Goal: Information Seeking & Learning: Learn about a topic

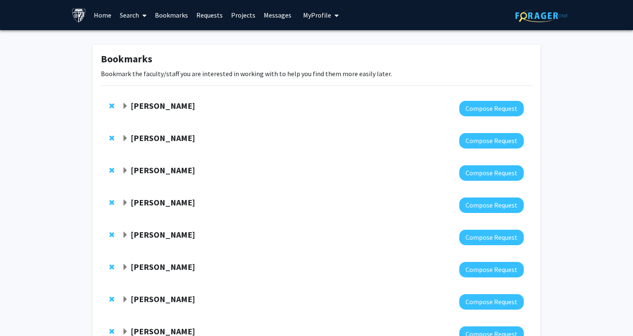
click at [124, 13] on link "Search" at bounding box center [133, 14] width 35 height 29
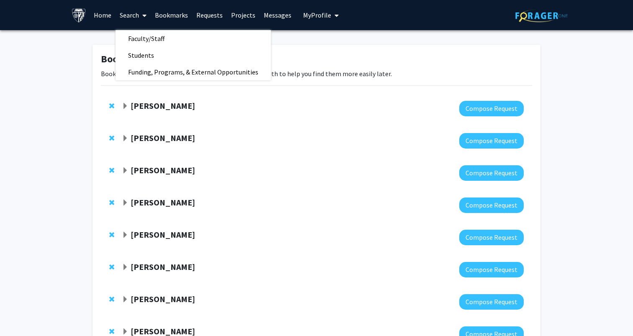
click at [238, 12] on link "Projects" at bounding box center [243, 14] width 33 height 29
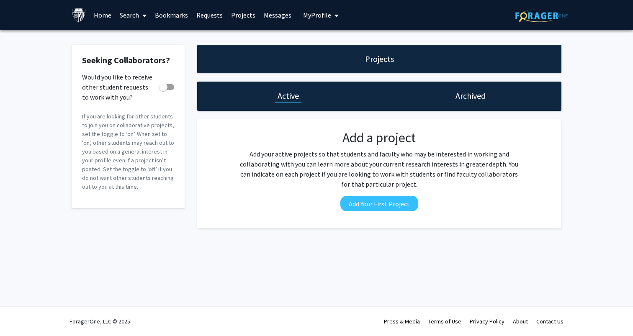
click at [98, 12] on link "Home" at bounding box center [103, 14] width 26 height 29
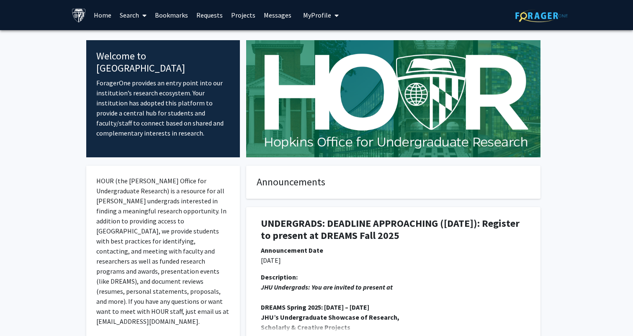
click at [132, 11] on link "Search" at bounding box center [133, 14] width 35 height 29
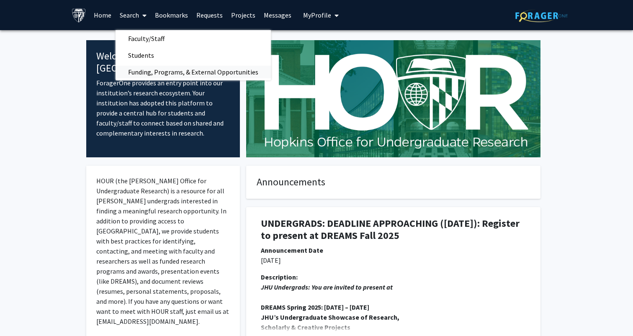
click at [153, 73] on span "Funding, Programs, & External Opportunities" at bounding box center [193, 72] width 155 height 17
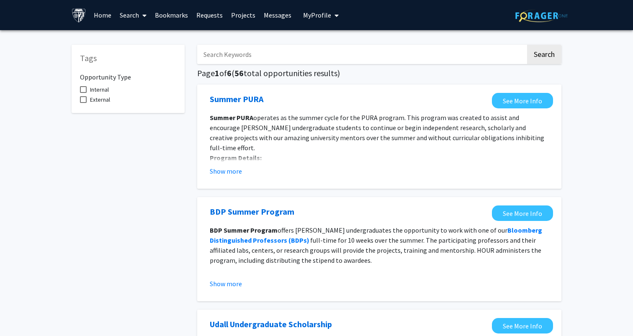
click at [134, 19] on link "Search" at bounding box center [133, 14] width 35 height 29
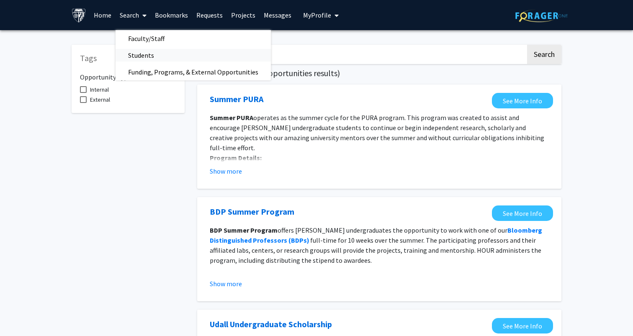
click at [147, 52] on span "Students" at bounding box center [141, 55] width 51 height 17
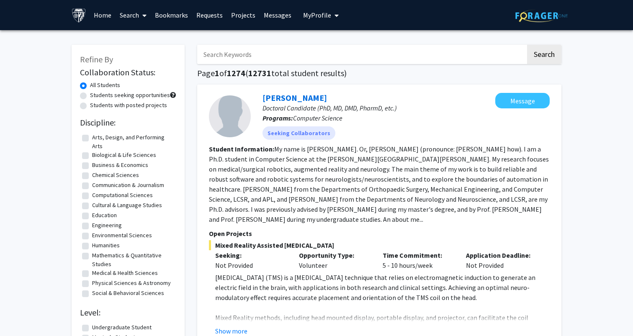
click at [137, 14] on link "Search" at bounding box center [133, 14] width 35 height 29
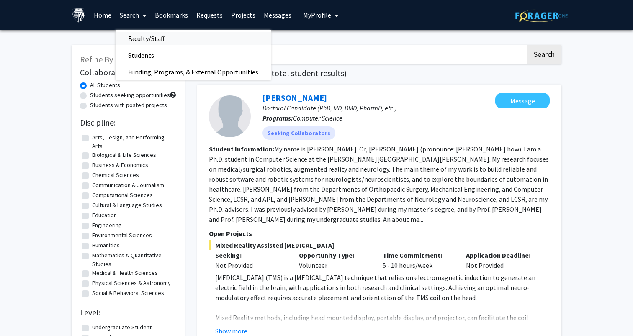
click at [144, 37] on span "Faculty/Staff" at bounding box center [147, 38] width 62 height 17
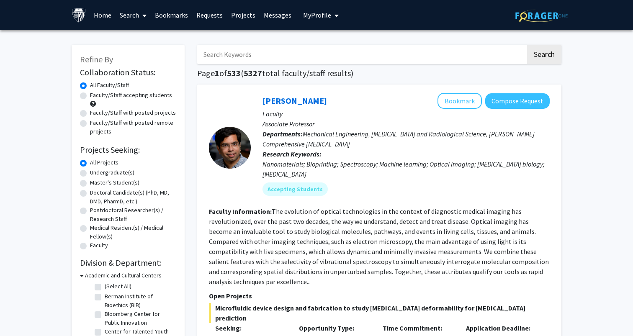
click at [124, 109] on label "Faculty/Staff with posted projects" at bounding box center [133, 112] width 86 height 9
click at [95, 109] on input "Faculty/Staff with posted projects" at bounding box center [92, 110] width 5 height 5
radio input "true"
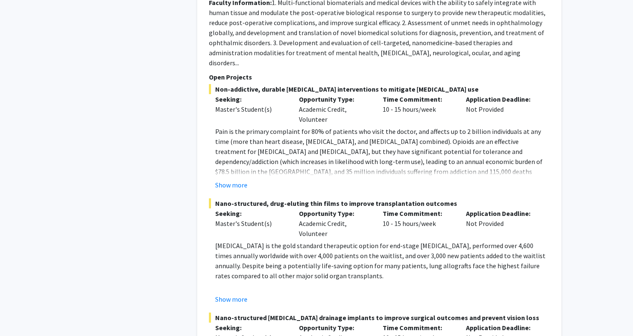
scroll to position [4188, 0]
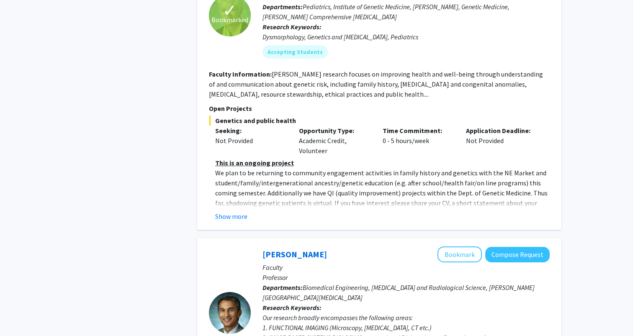
scroll to position [2428, 0]
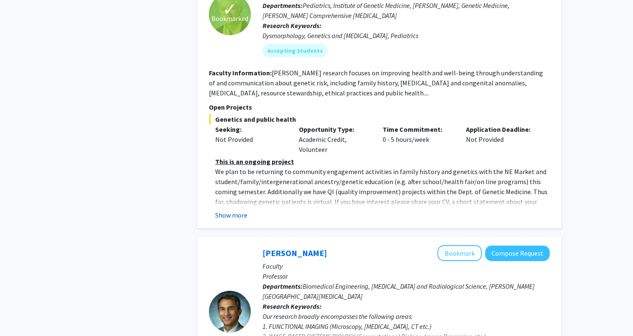
click at [233, 210] on button "Show more" at bounding box center [231, 215] width 32 height 10
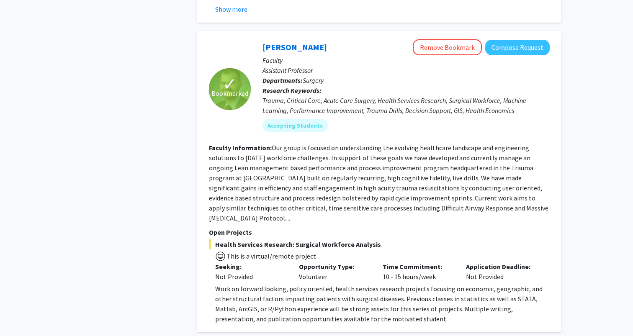
scroll to position [3037, 0]
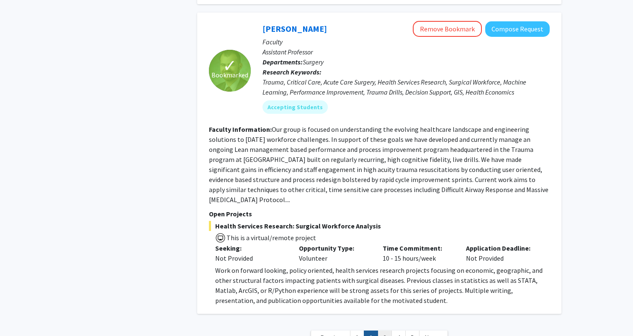
click at [387, 331] on link "3" at bounding box center [385, 338] width 14 height 15
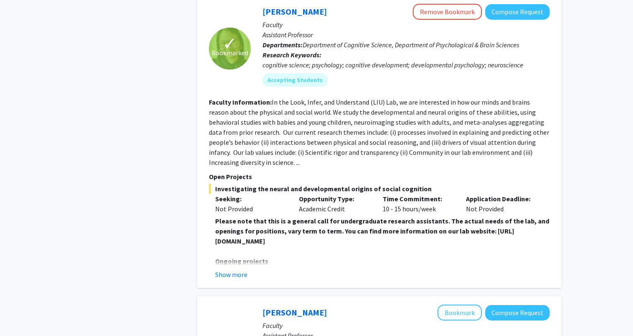
scroll to position [1023, 0]
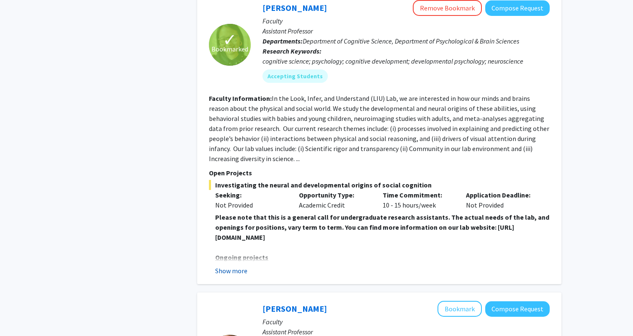
click at [226, 266] on button "Show more" at bounding box center [231, 271] width 32 height 10
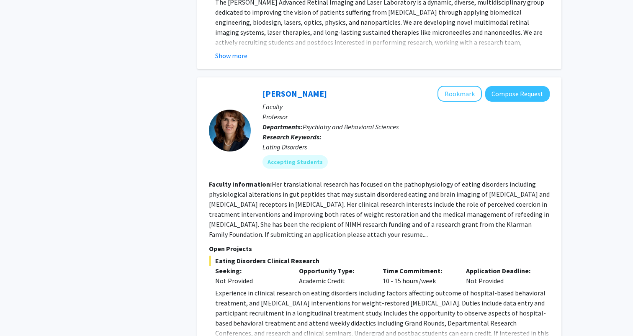
scroll to position [3130, 0]
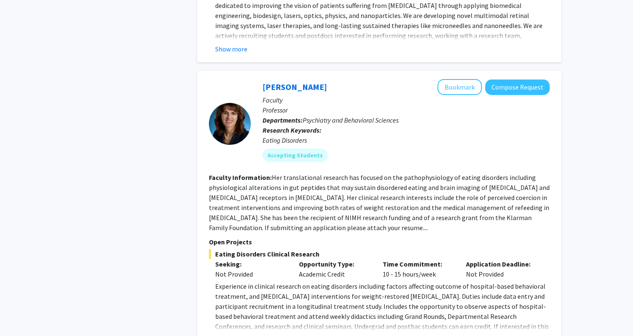
click at [239, 335] on button "Show more" at bounding box center [231, 340] width 32 height 10
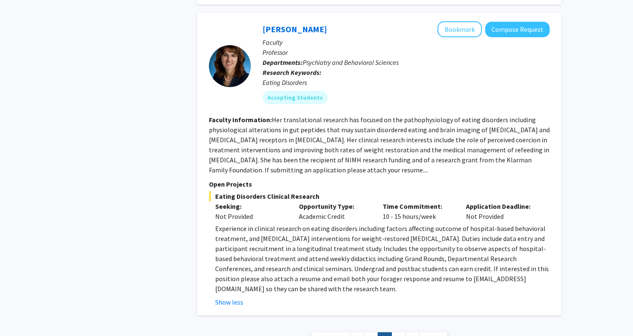
scroll to position [3198, 0]
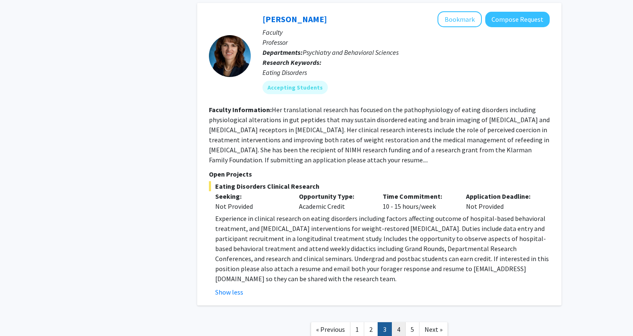
click at [397, 322] on link "4" at bounding box center [399, 329] width 14 height 15
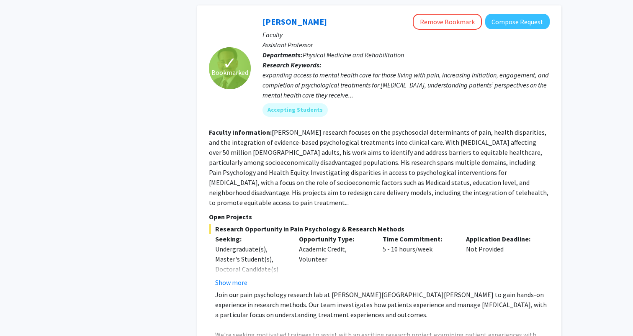
scroll to position [2911, 0]
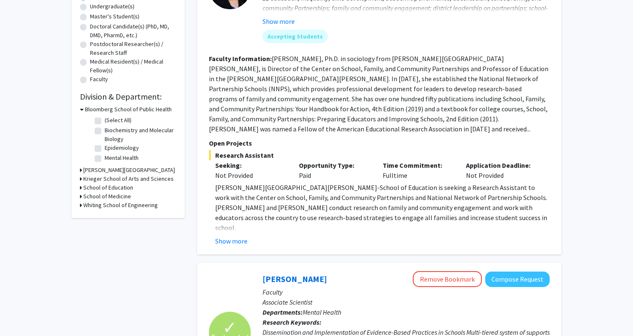
scroll to position [182, 0]
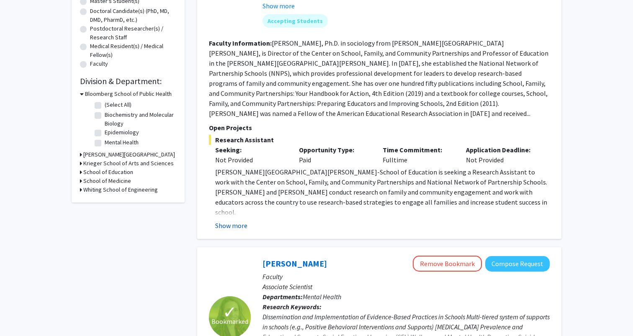
click at [239, 224] on button "Show more" at bounding box center [231, 226] width 32 height 10
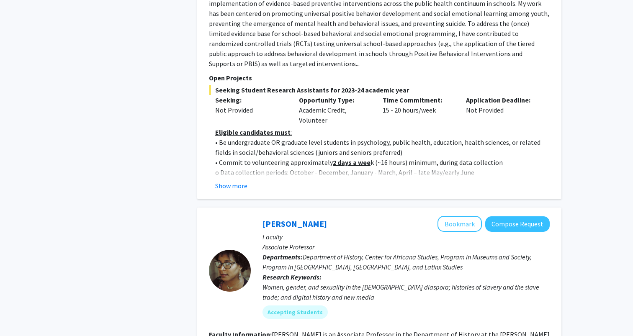
scroll to position [919, 0]
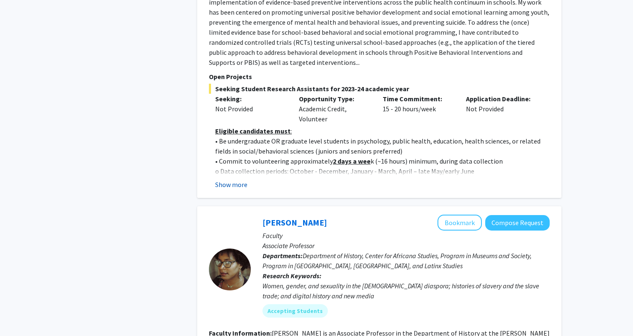
click at [238, 180] on button "Show more" at bounding box center [231, 185] width 32 height 10
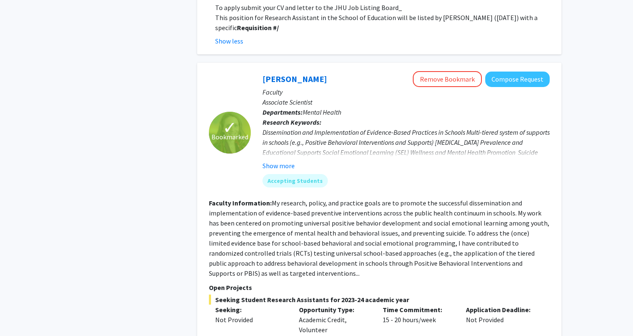
scroll to position [703, 0]
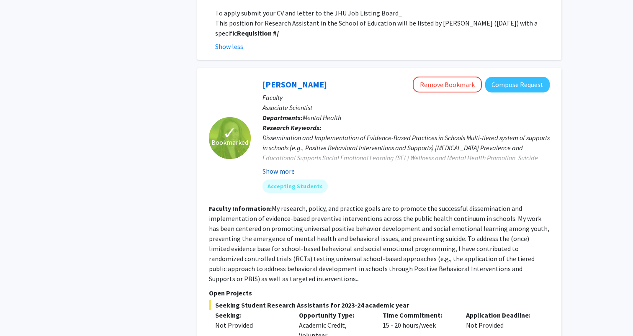
click at [284, 166] on button "Show more" at bounding box center [279, 171] width 32 height 10
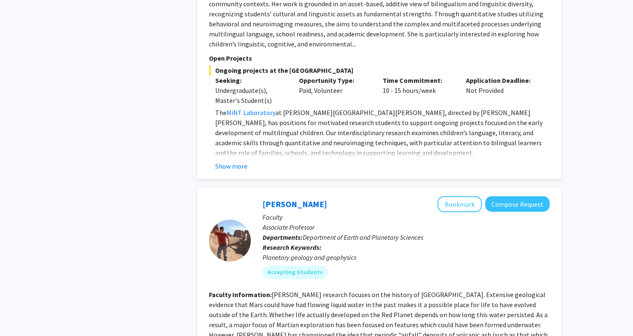
scroll to position [2416, 0]
